Goal: Task Accomplishment & Management: Manage account settings

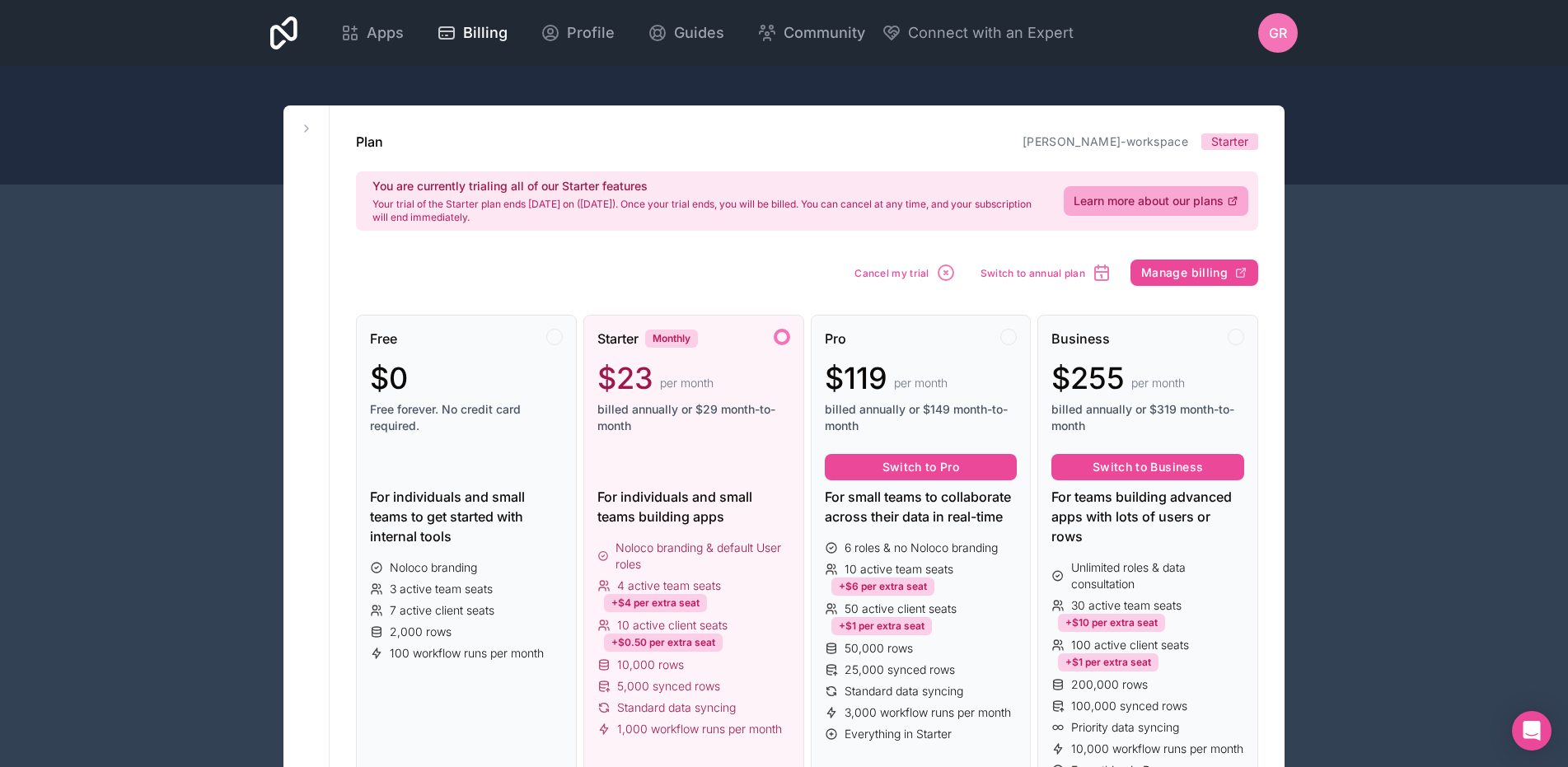
click at [1232, 139] on span "Starter" at bounding box center [1230, 141] width 37 height 16
click at [558, 335] on div at bounding box center [554, 336] width 16 height 16
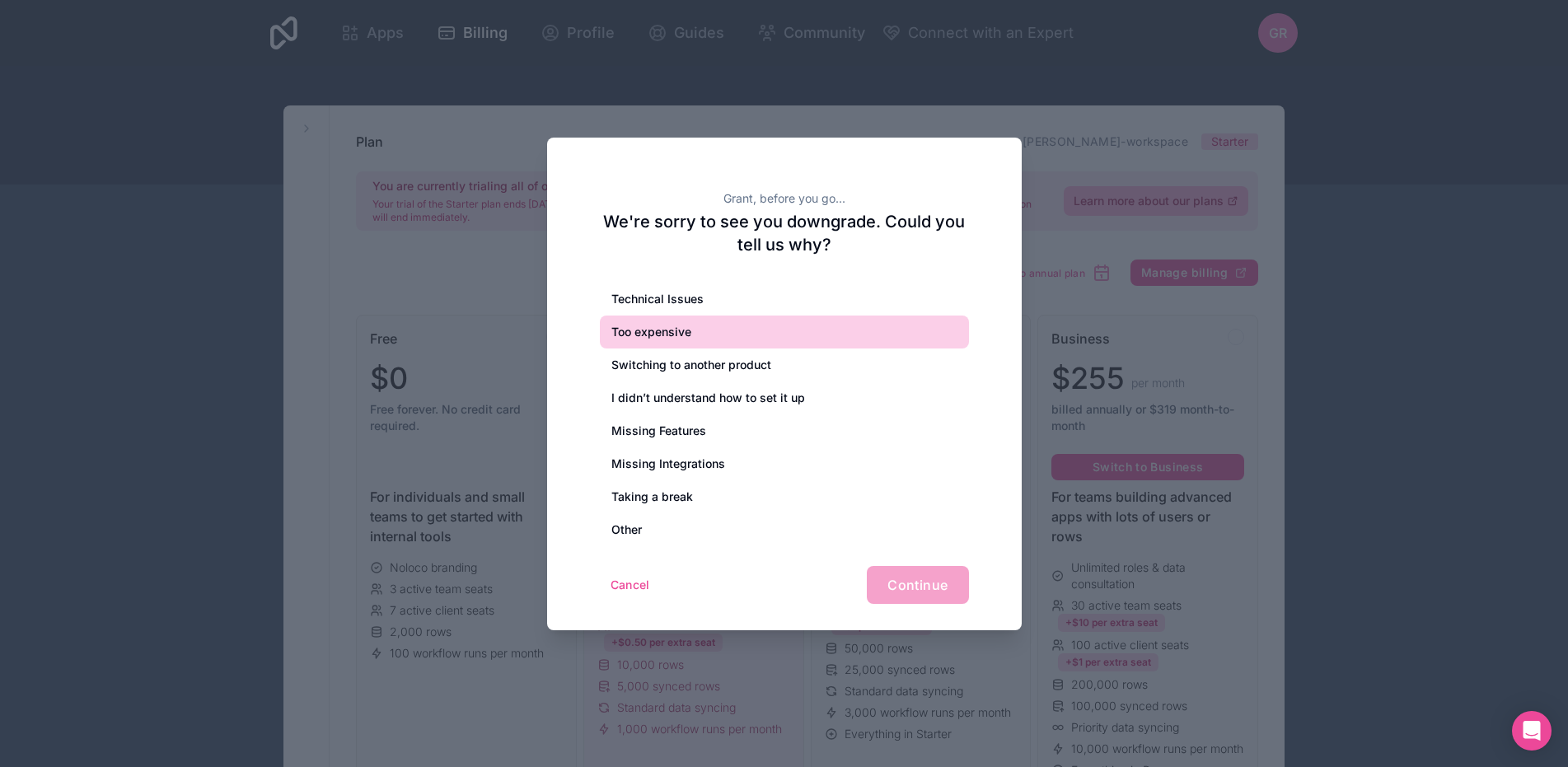
click at [661, 332] on div "Too expensive" at bounding box center [784, 332] width 369 height 33
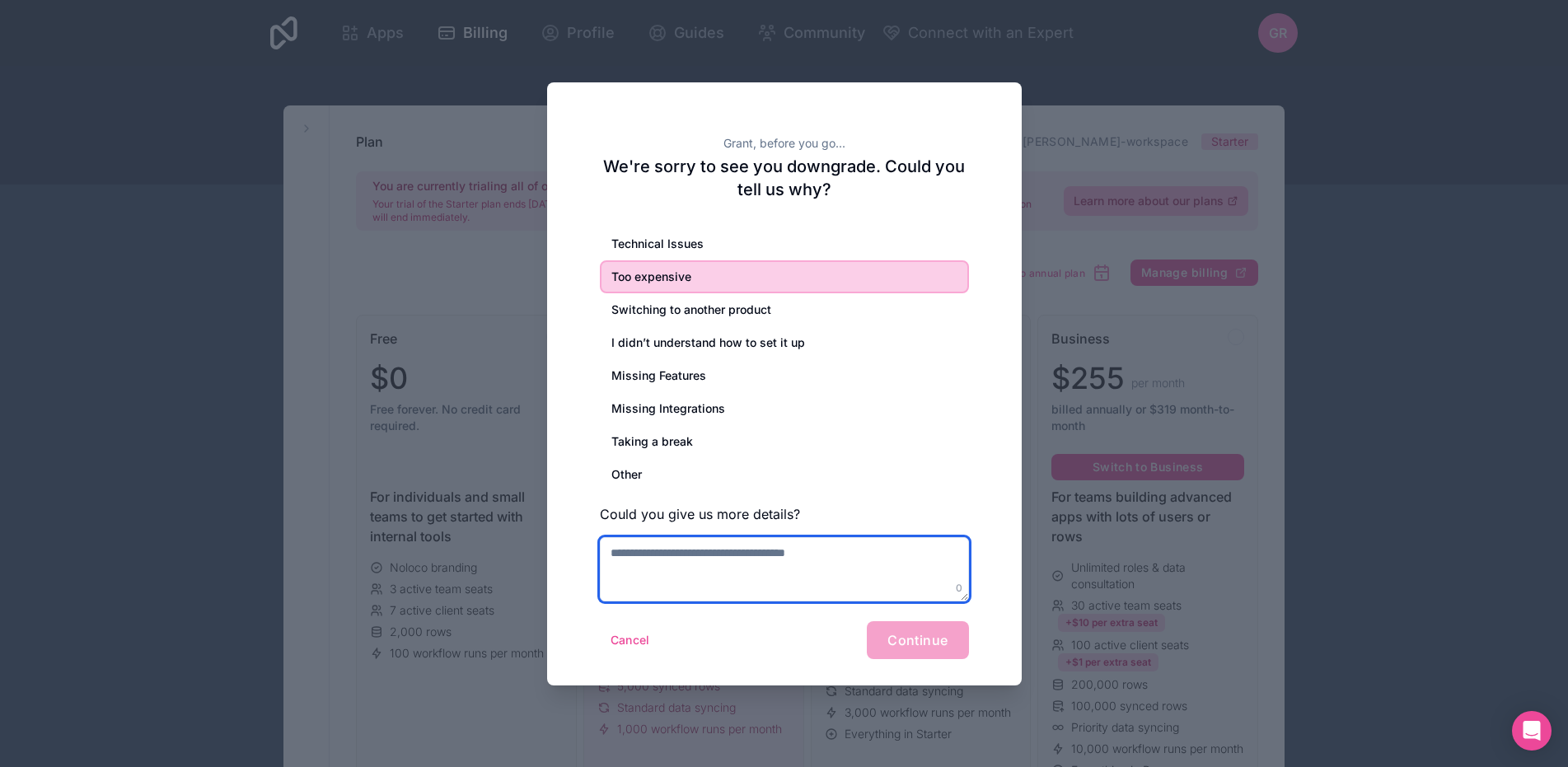
click at [695, 555] on textarea at bounding box center [784, 569] width 369 height 64
click at [938, 582] on textarea "**********" at bounding box center [784, 569] width 369 height 64
type textarea "**********"
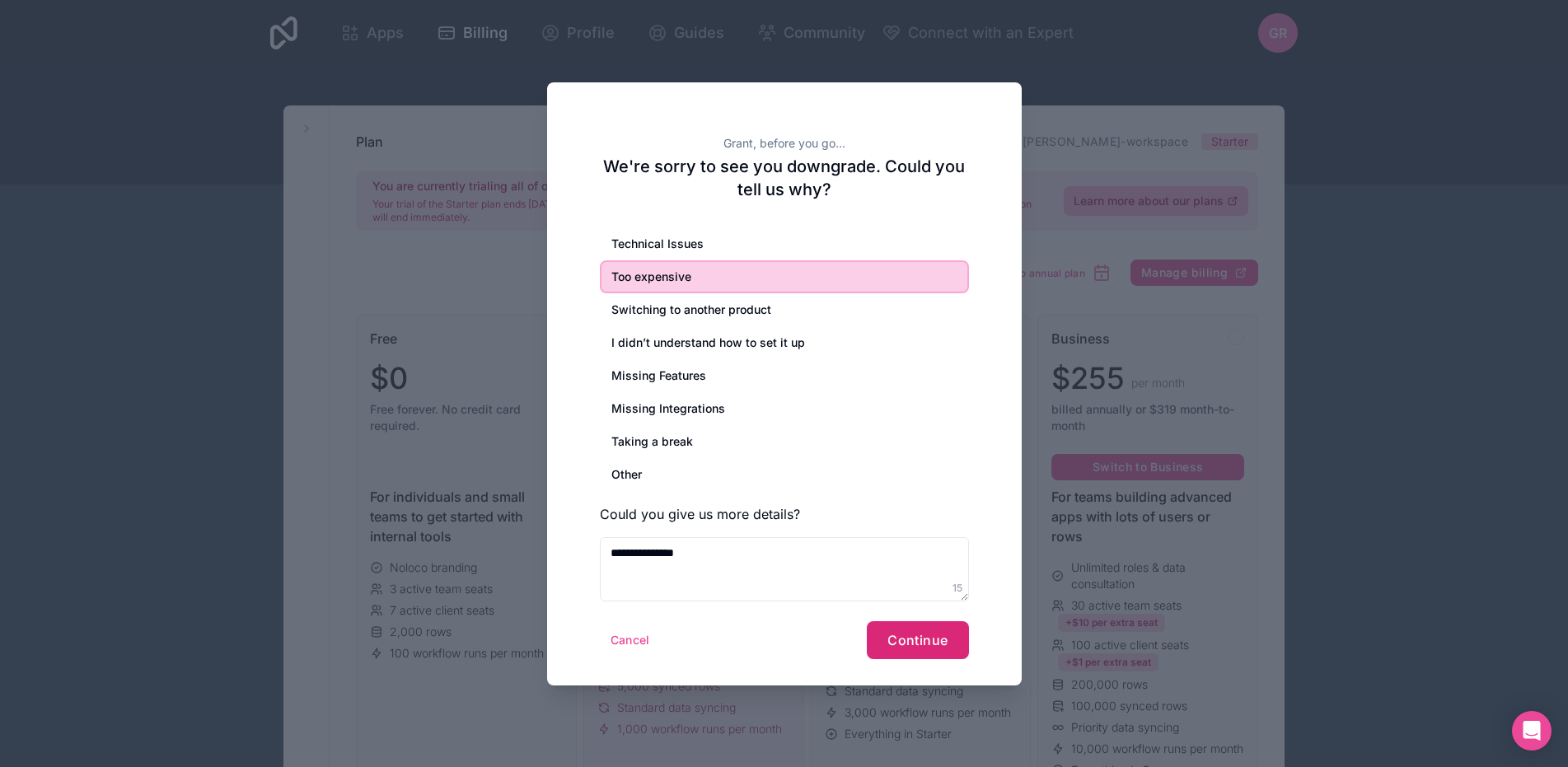
click at [933, 640] on span "Continue" at bounding box center [917, 640] width 61 height 16
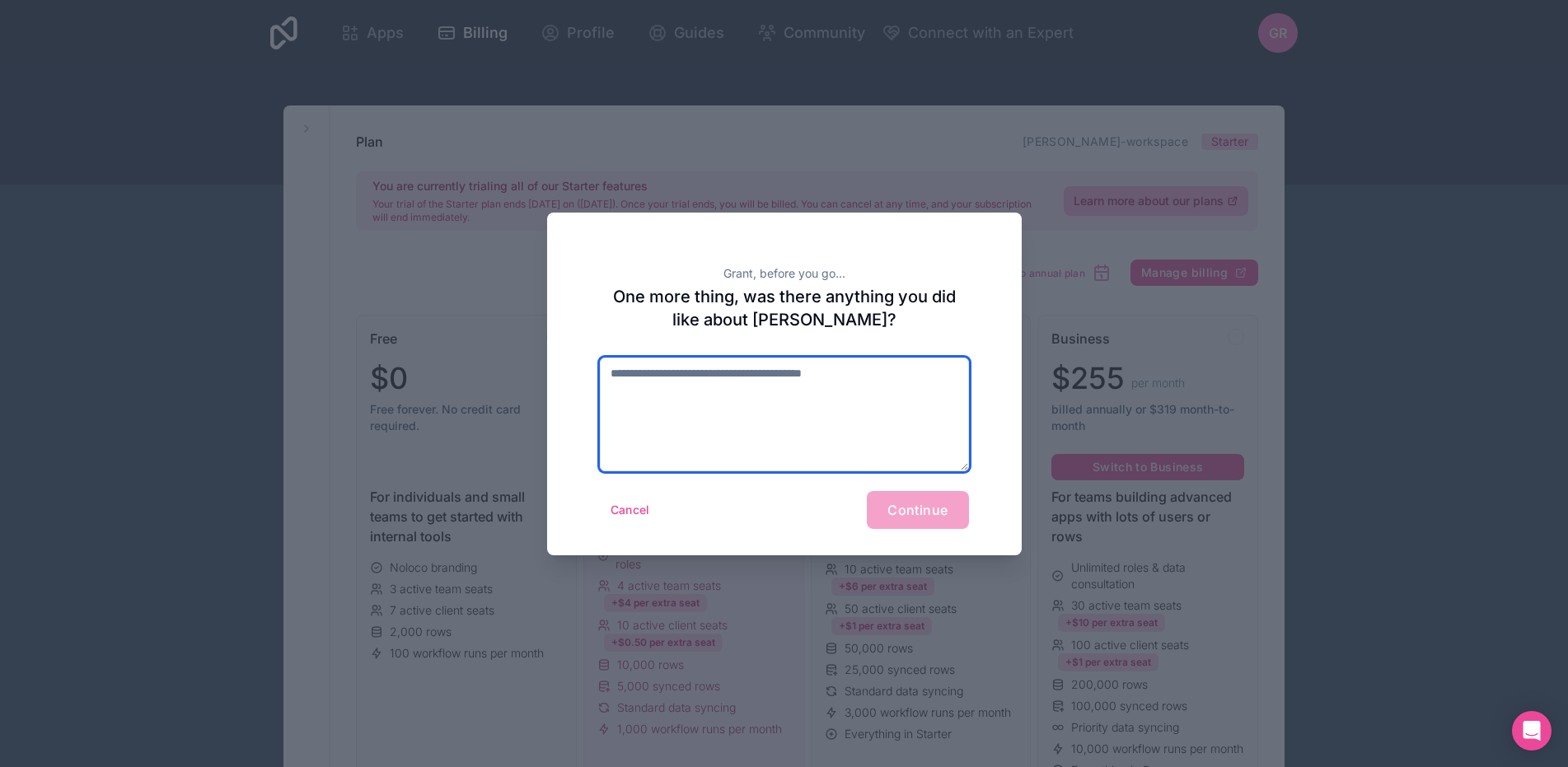
click at [732, 377] on textarea at bounding box center [784, 414] width 369 height 113
type textarea "**"
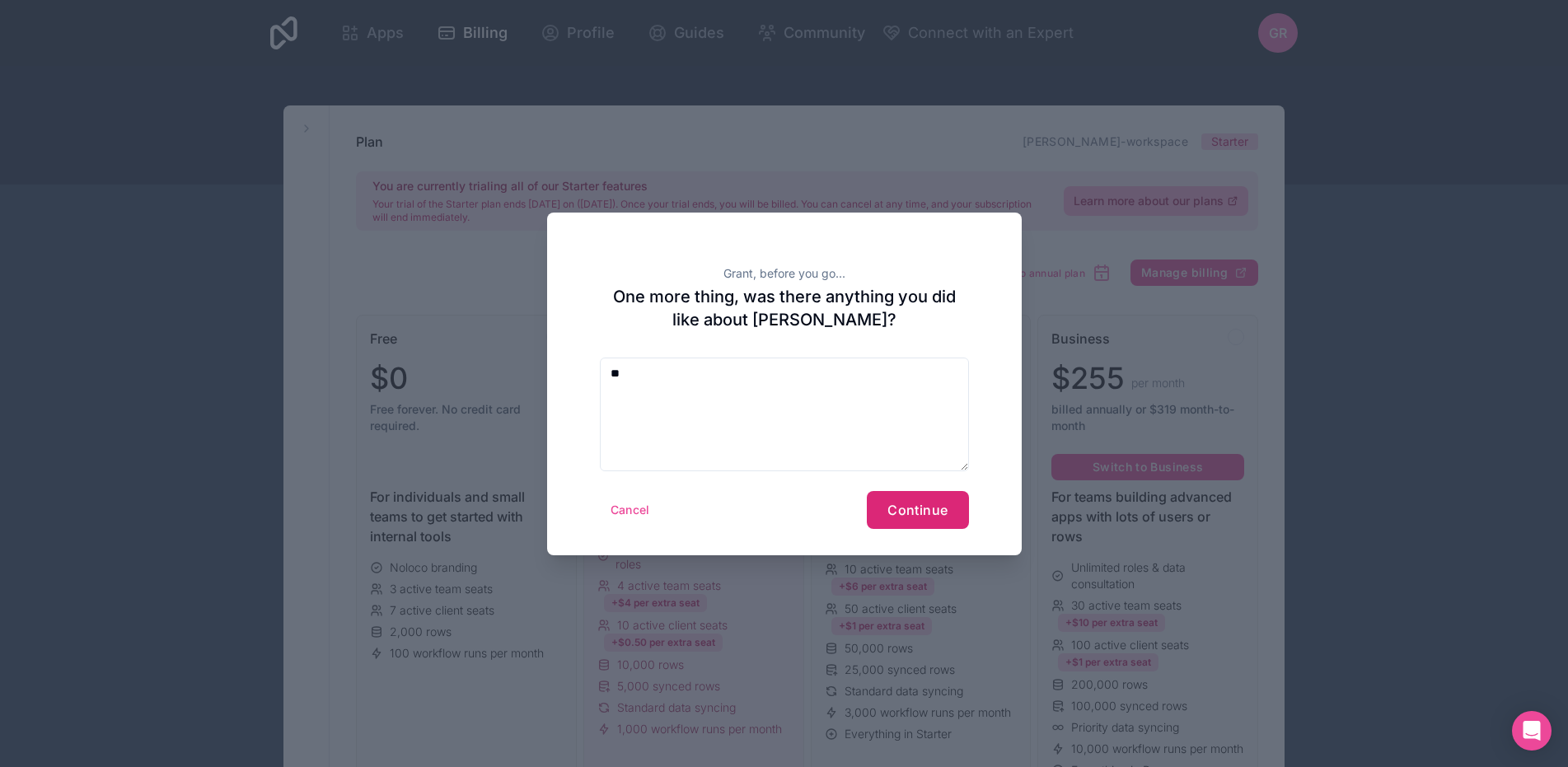
click at [924, 522] on button "Continue" at bounding box center [917, 509] width 101 height 37
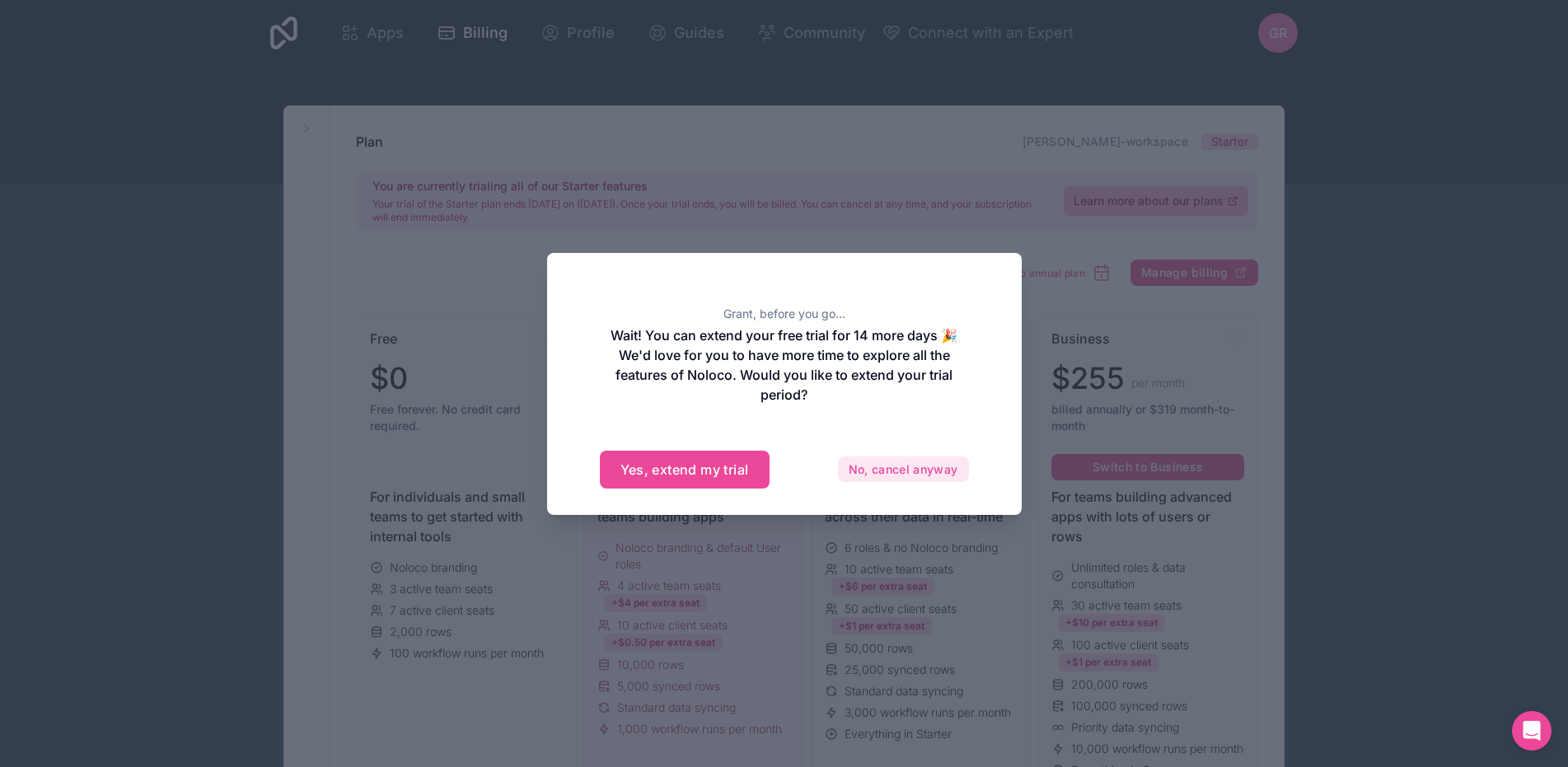
click at [877, 477] on button "No, cancel anyway" at bounding box center [904, 469] width 131 height 26
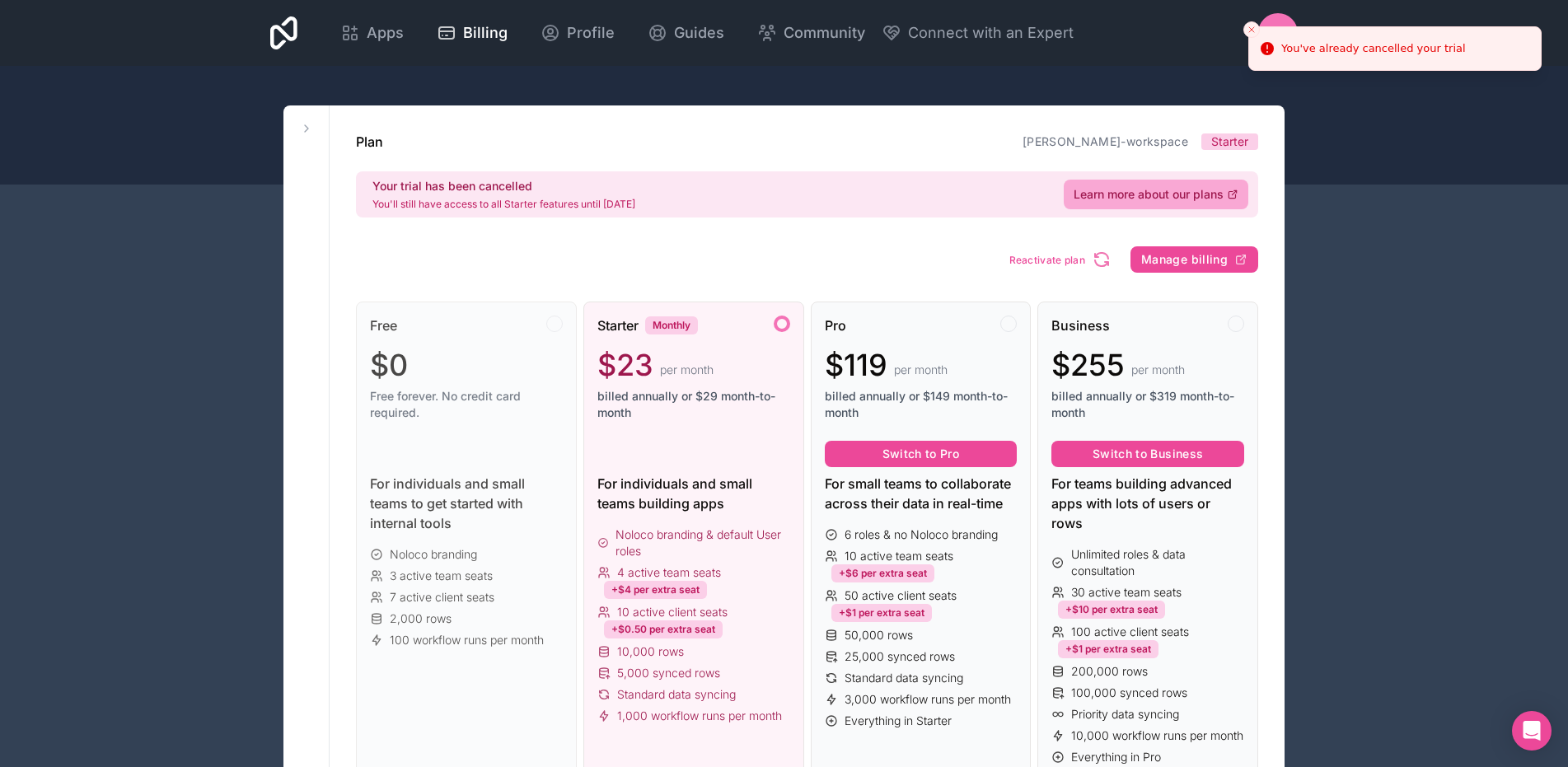
click at [1255, 32] on line "Close toast" at bounding box center [1252, 29] width 5 height 5
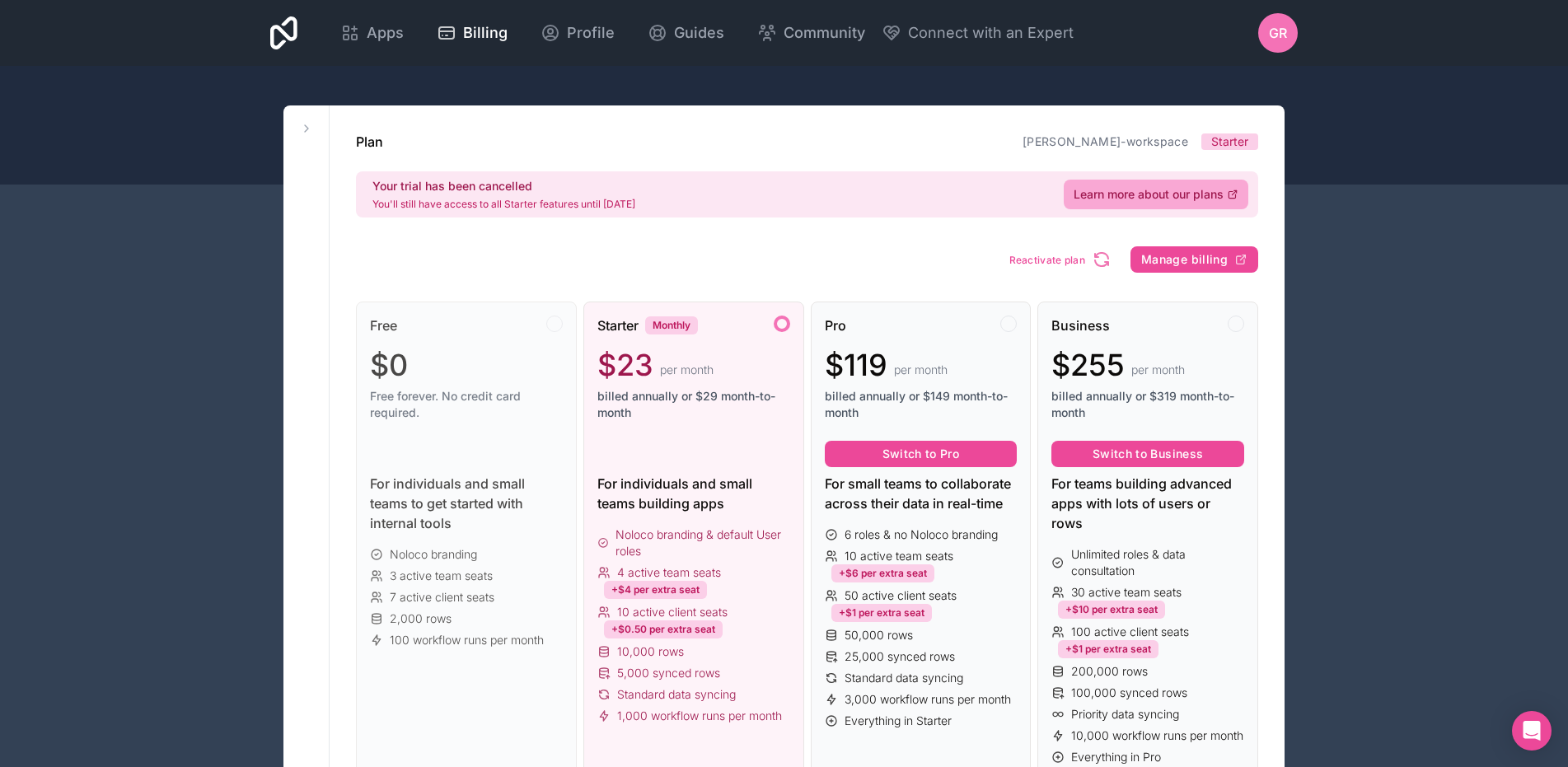
click at [520, 276] on div "Free $0 Free forever. No credit card required. For individuals and small teams …" at bounding box center [807, 628] width 903 height 705
click at [308, 133] on icon at bounding box center [307, 129] width 13 height 13
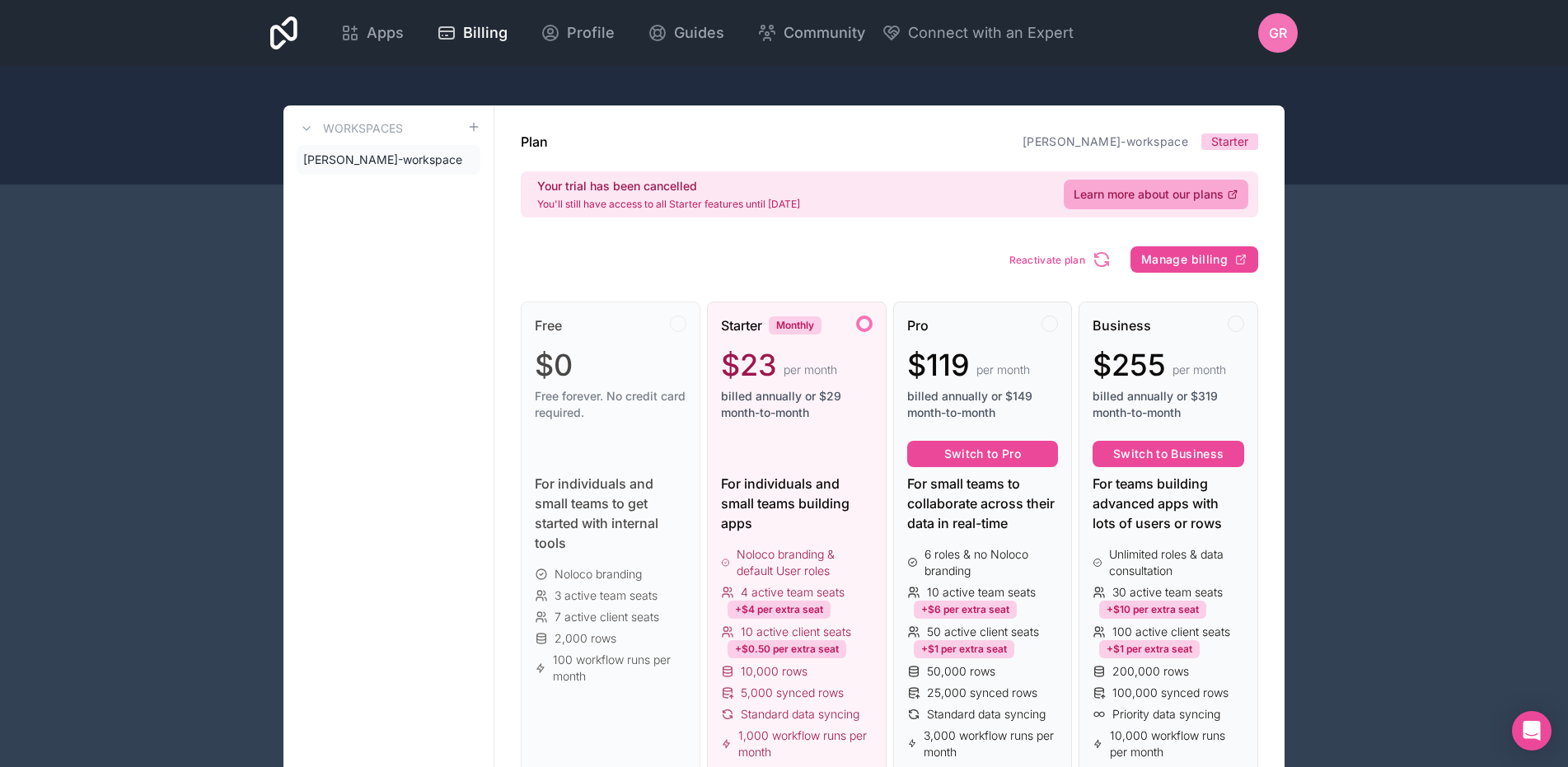
click at [1259, 32] on div "GR" at bounding box center [1278, 33] width 39 height 39
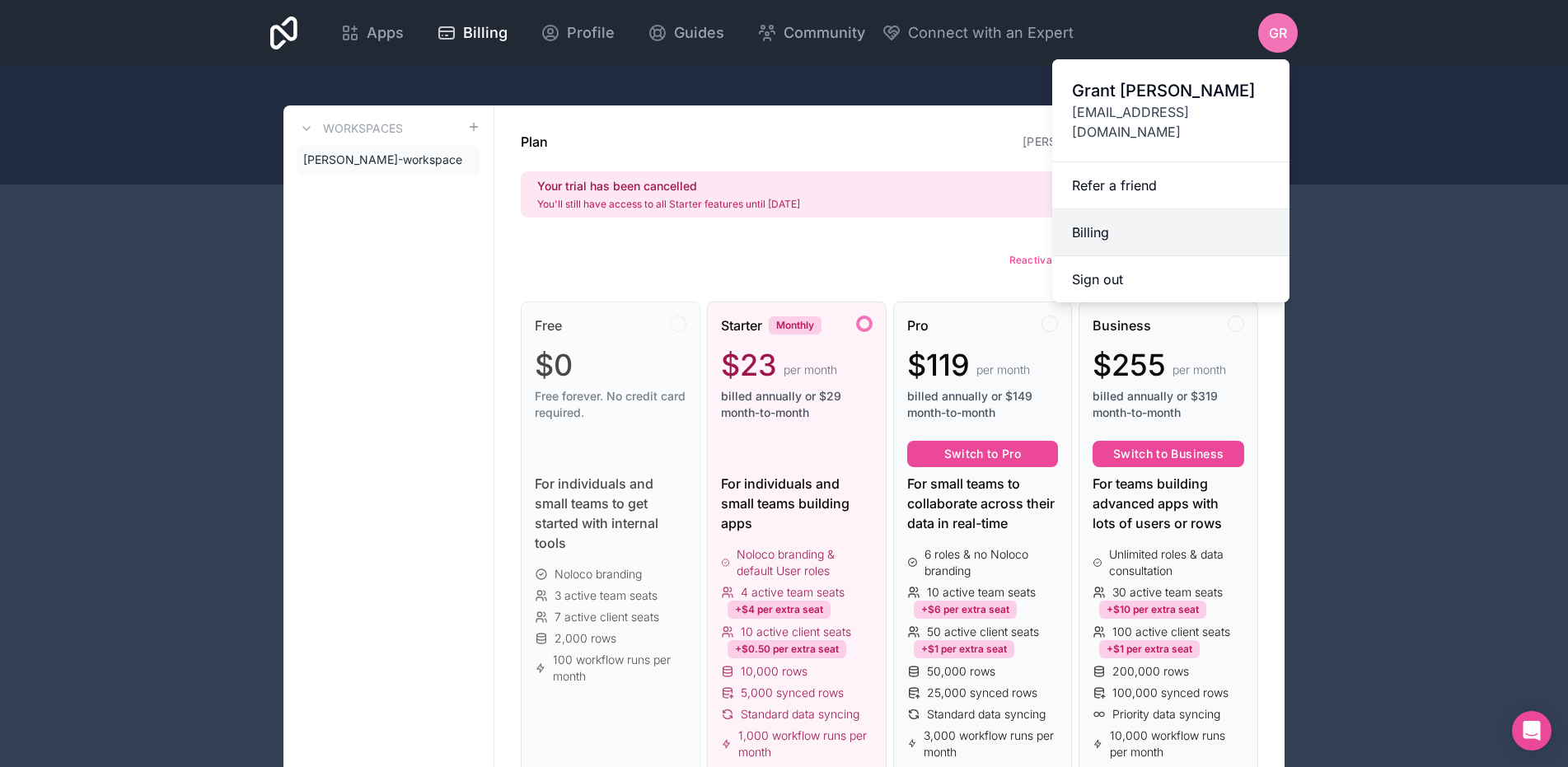
click at [1127, 216] on link "Billing" at bounding box center [1171, 233] width 237 height 47
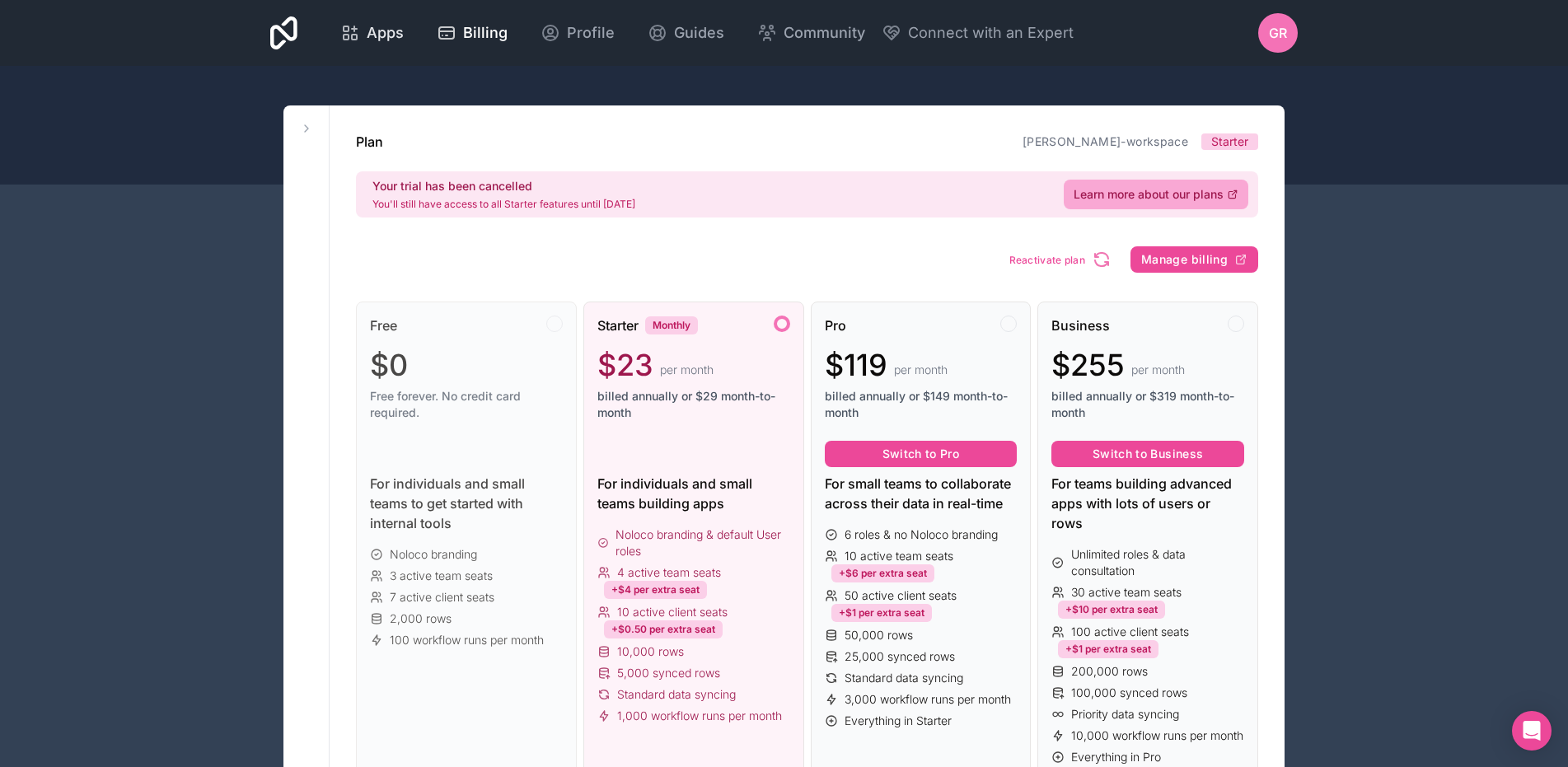
click at [391, 32] on span "Apps" at bounding box center [385, 33] width 37 height 23
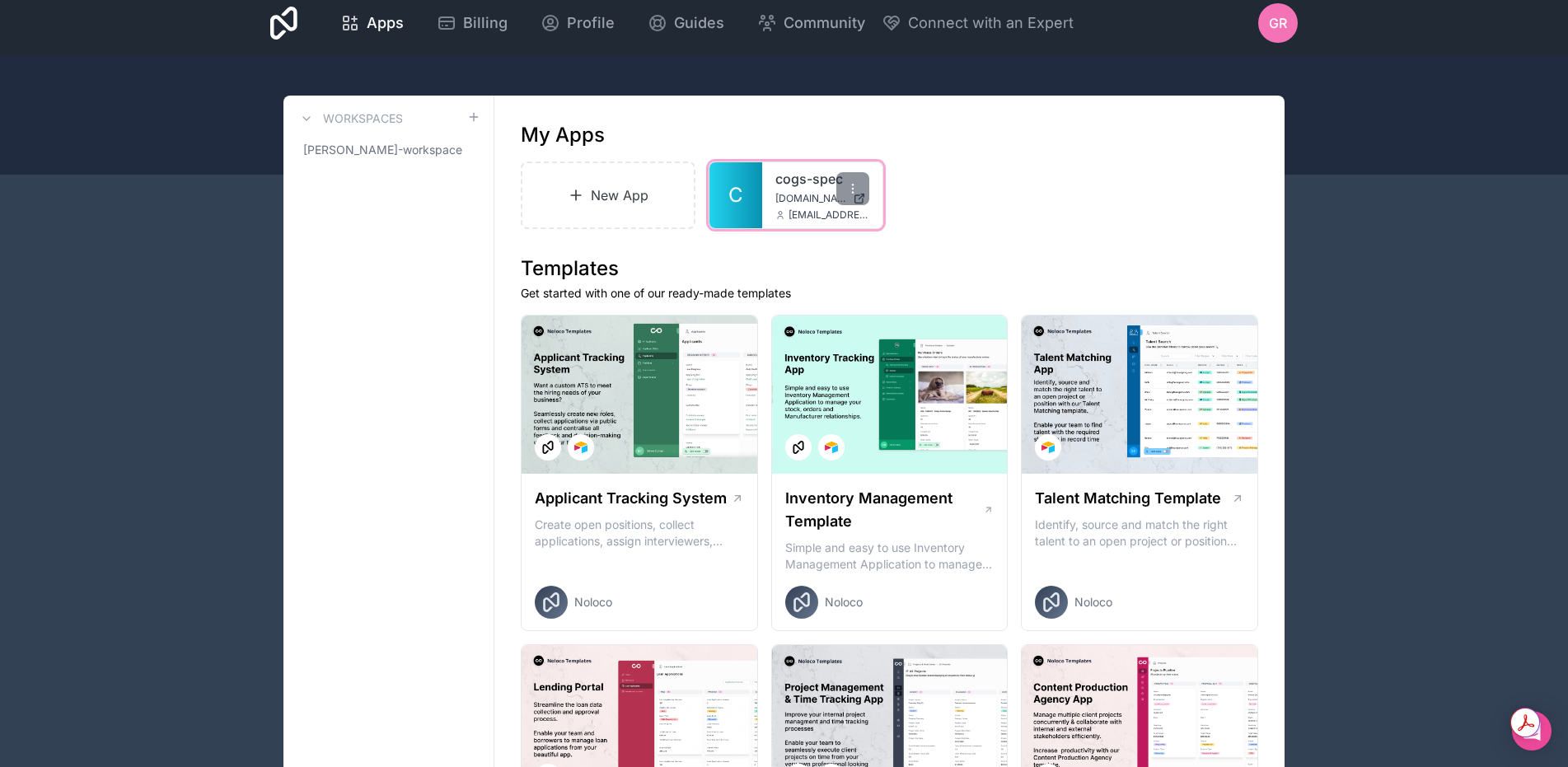
scroll to position [11, 0]
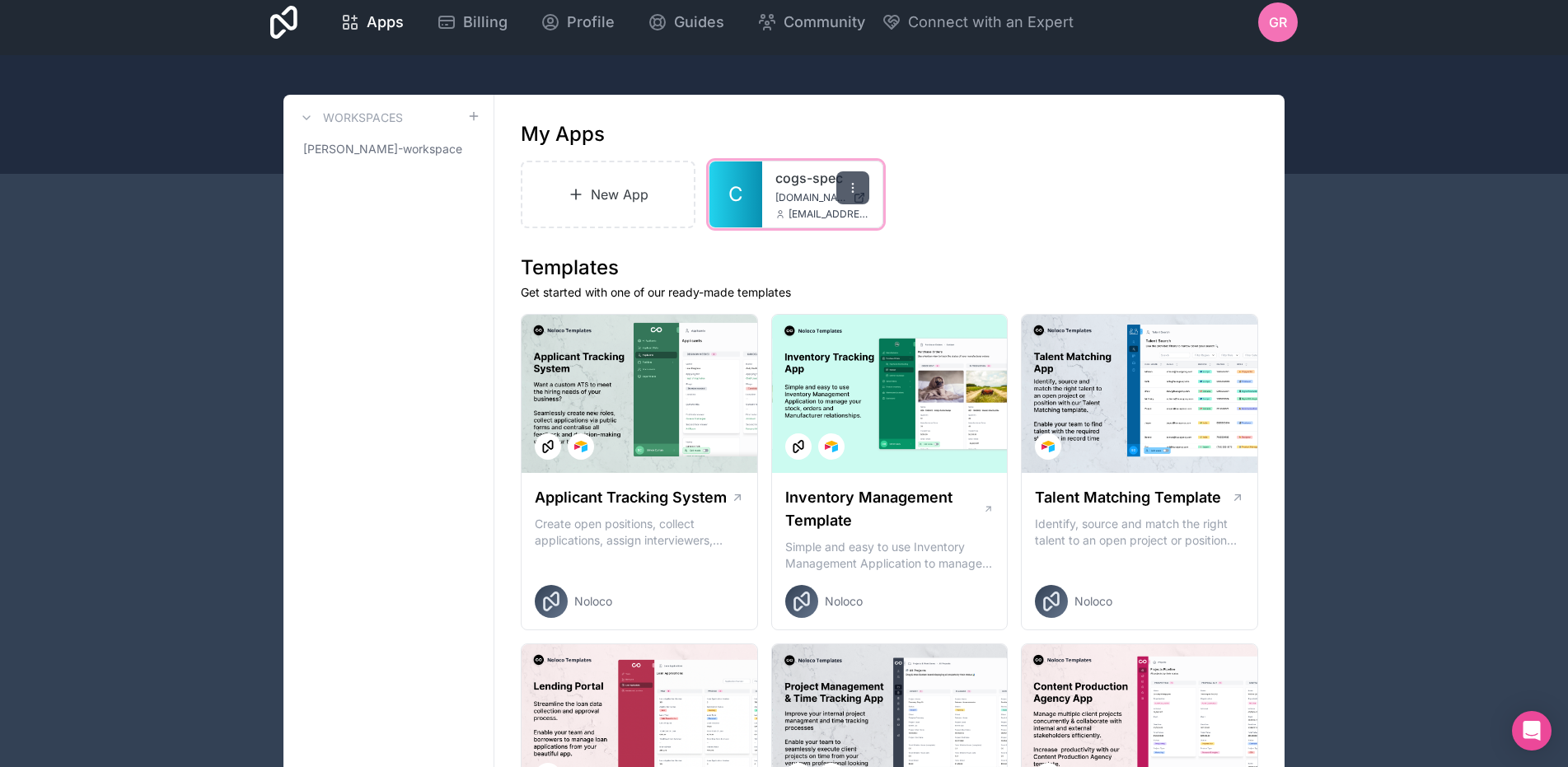
click at [853, 187] on icon at bounding box center [852, 187] width 1 height 1
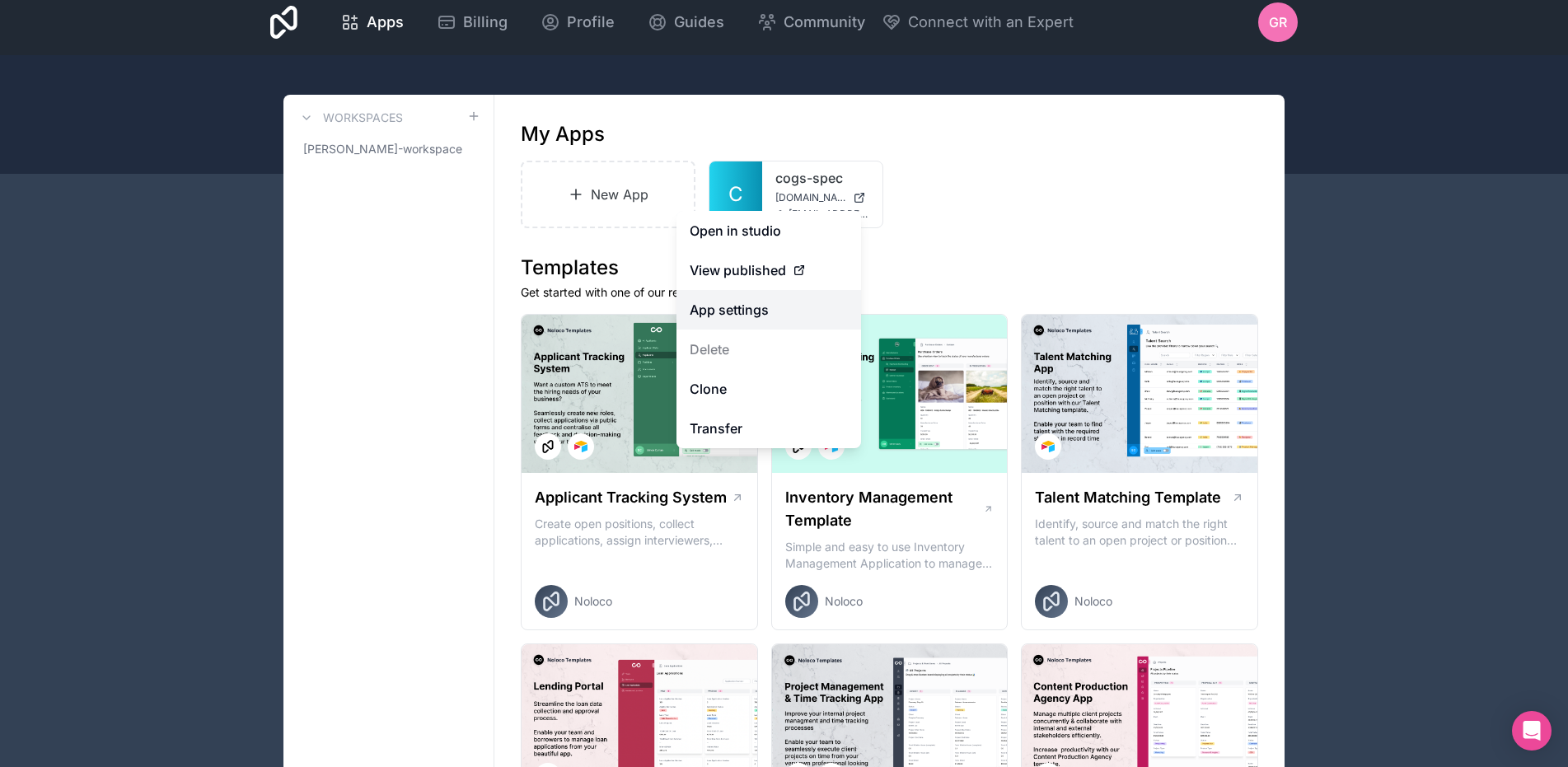
click at [739, 313] on link "App settings" at bounding box center [769, 309] width 185 height 39
